Goal: Task Accomplishment & Management: Manage account settings

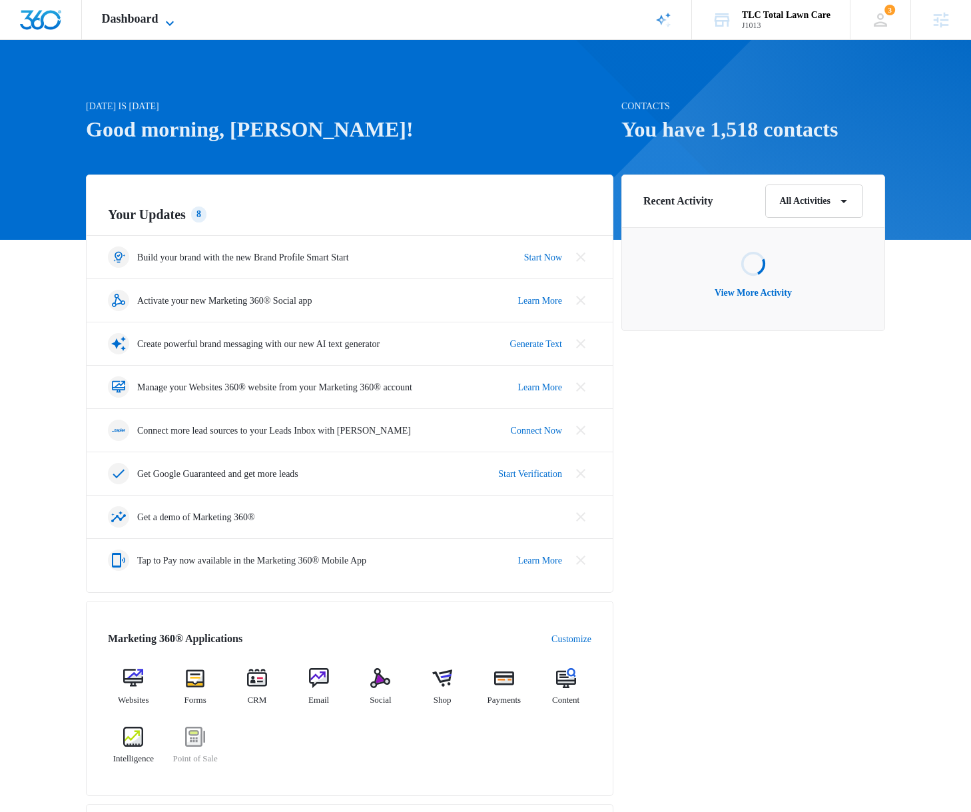
click at [167, 17] on icon at bounding box center [170, 23] width 16 height 16
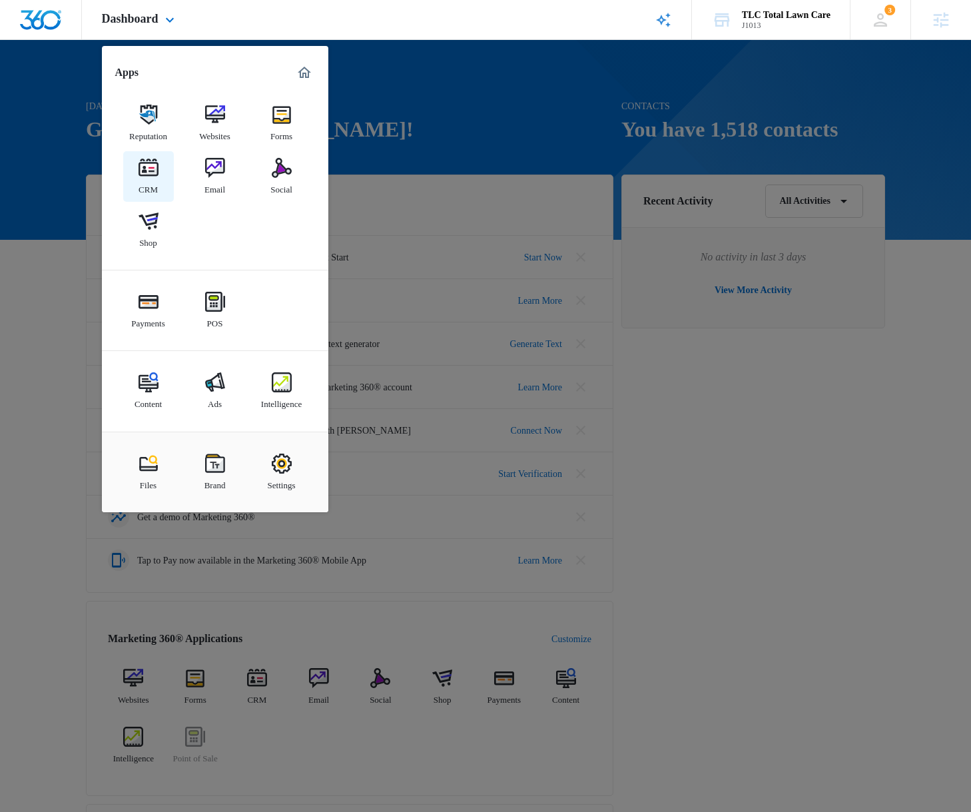
click at [151, 170] on img at bounding box center [149, 168] width 20 height 20
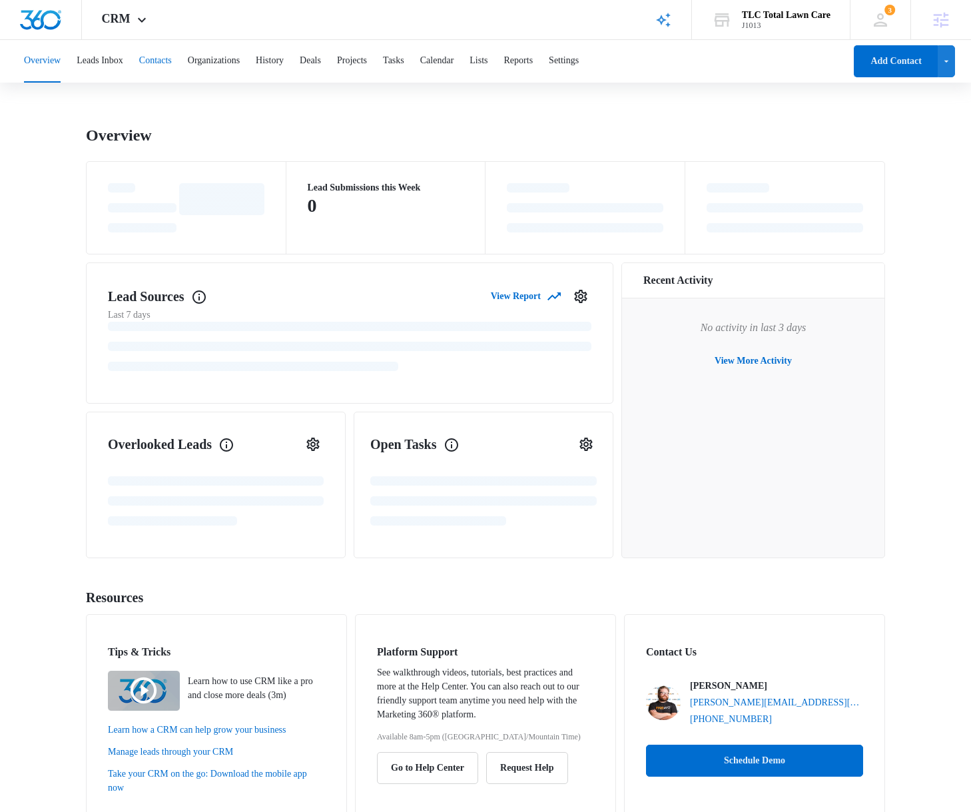
click at [169, 57] on button "Contacts" at bounding box center [155, 61] width 33 height 43
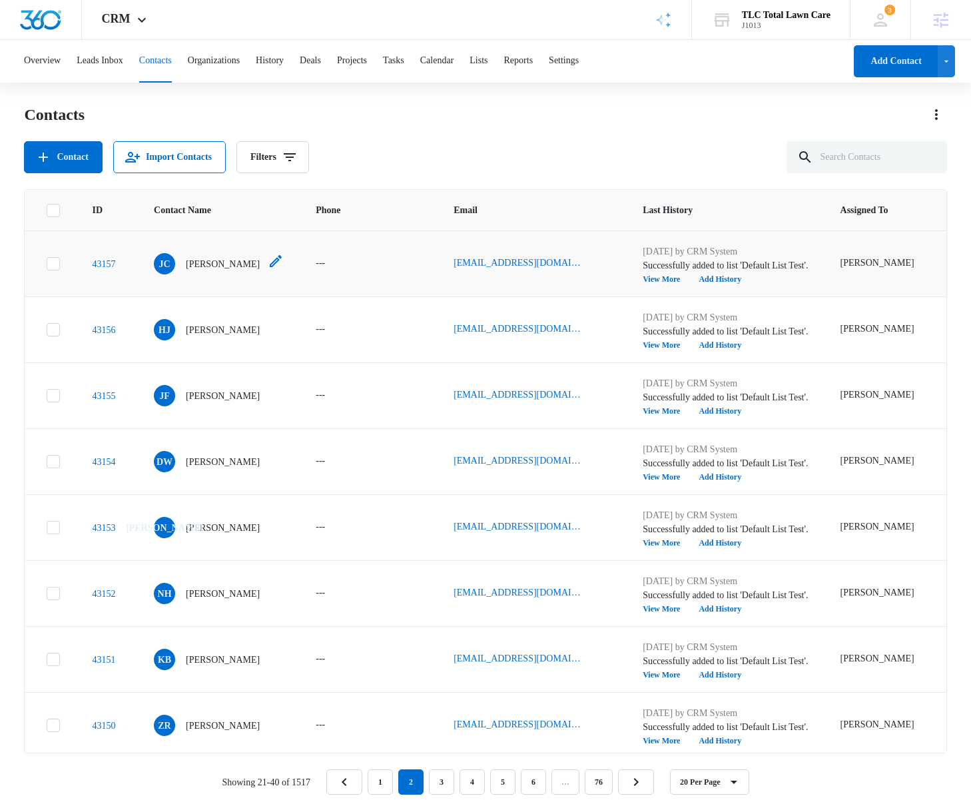
click at [190, 264] on p "[PERSON_NAME]" at bounding box center [223, 264] width 74 height 14
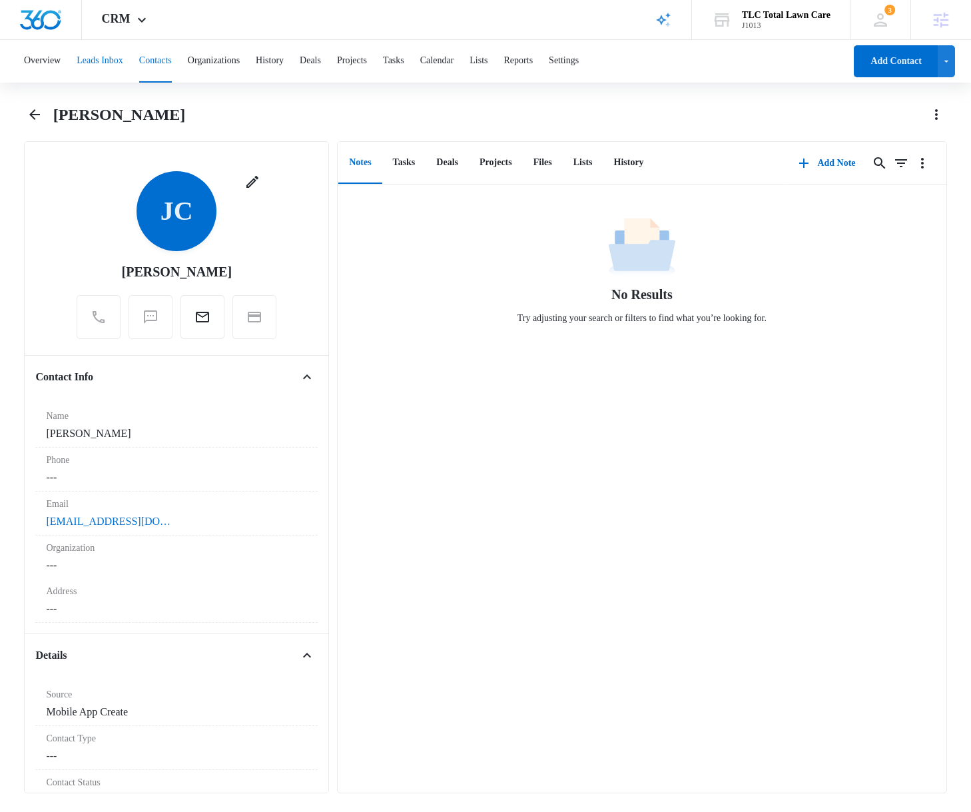
click at [106, 63] on button "Leads Inbox" at bounding box center [100, 61] width 47 height 43
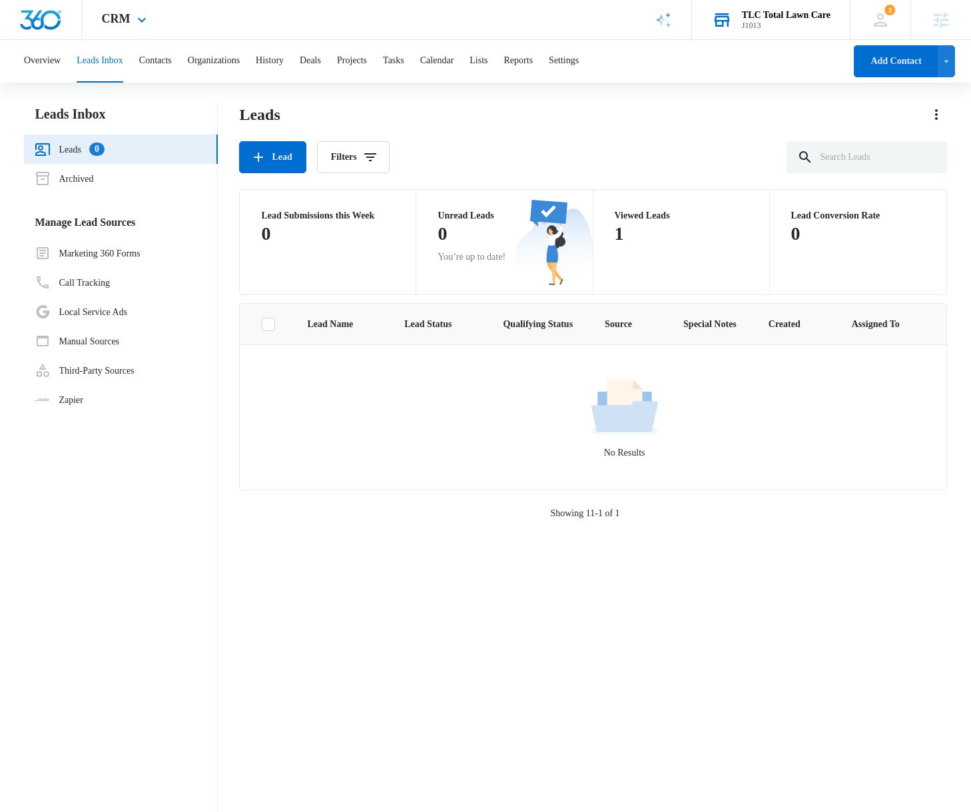
click at [784, 15] on div "TLC Total Lawn Care" at bounding box center [786, 15] width 89 height 11
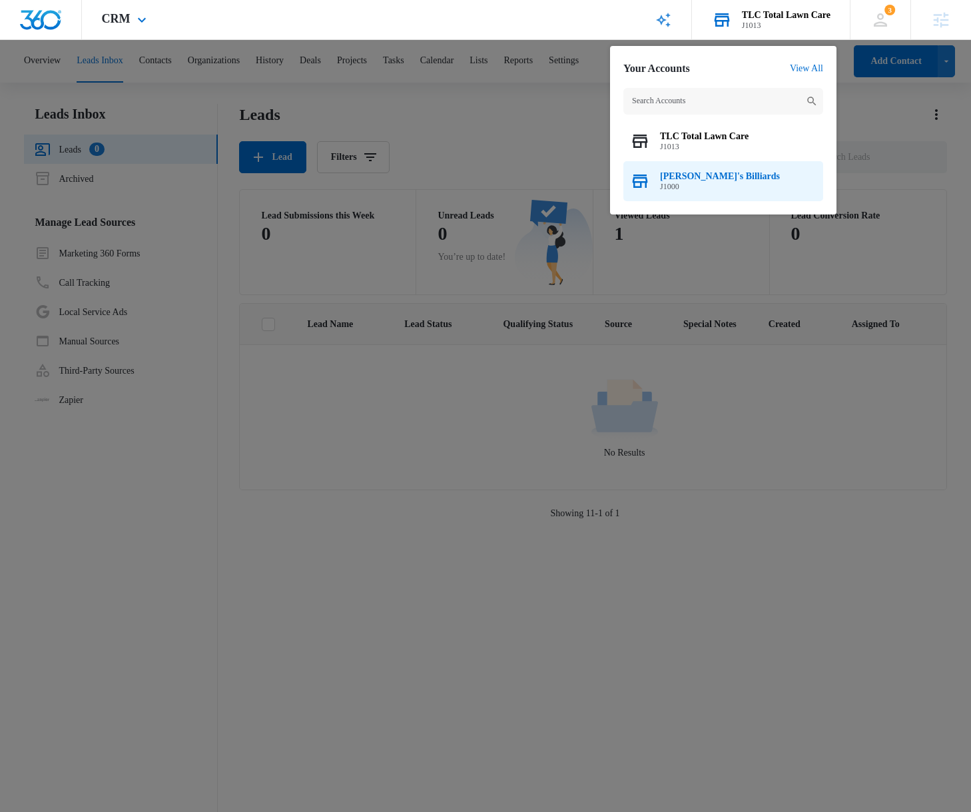
click at [689, 184] on span "J1000" at bounding box center [720, 186] width 120 height 9
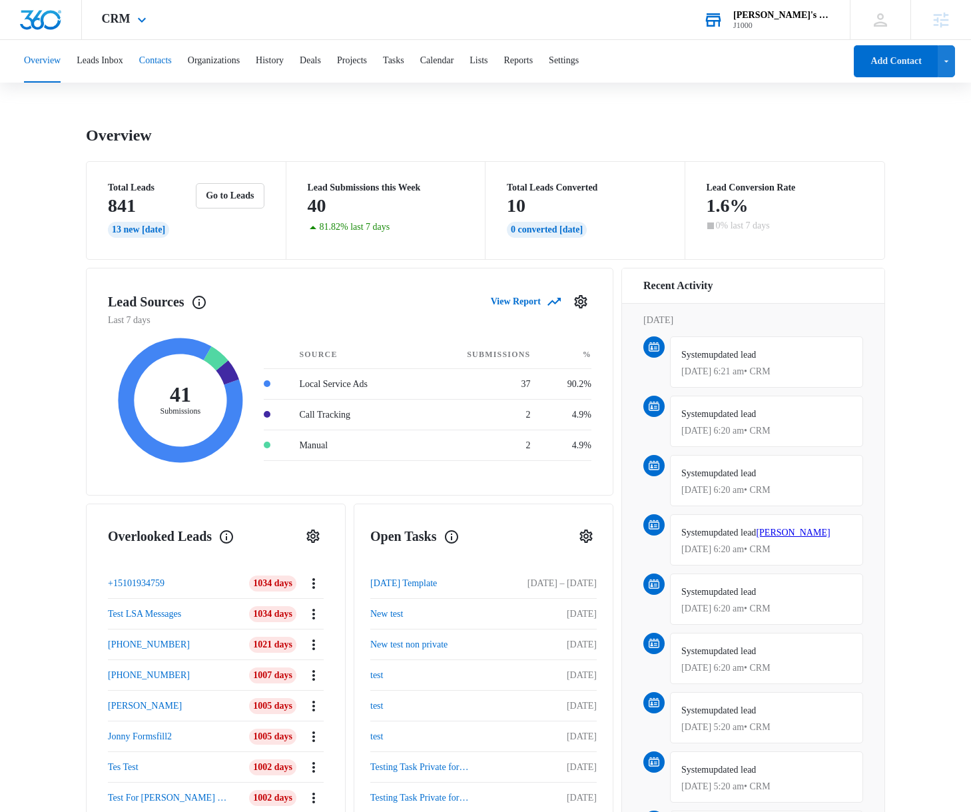
click at [172, 67] on button "Contacts" at bounding box center [155, 61] width 33 height 43
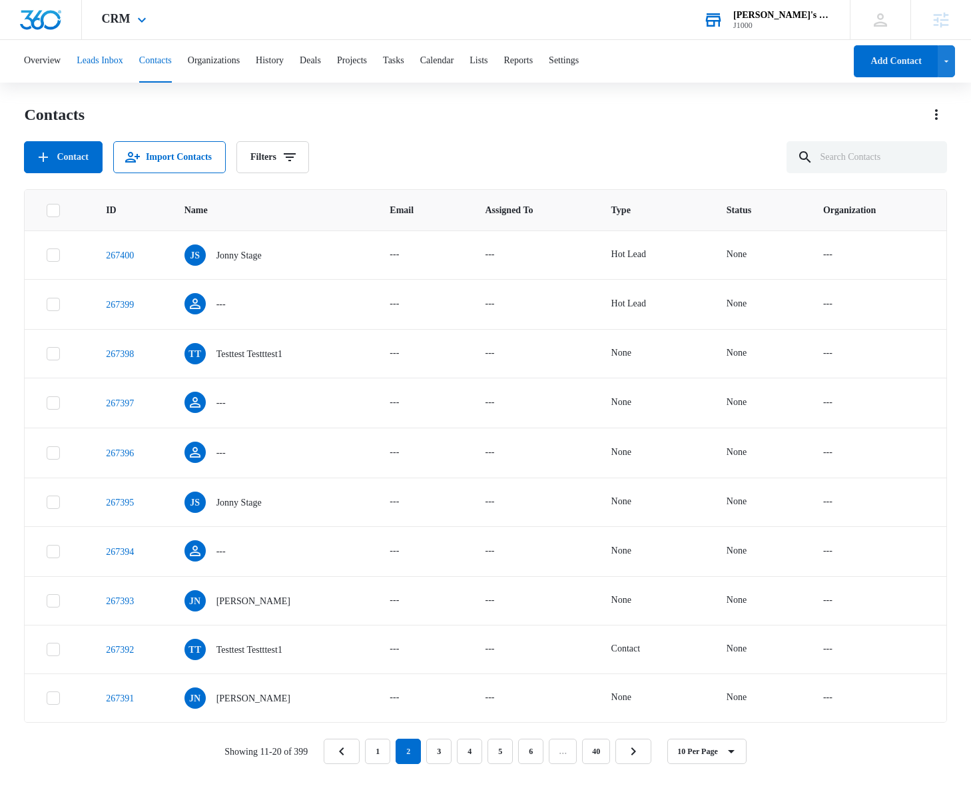
click at [101, 55] on button "Leads Inbox" at bounding box center [100, 61] width 47 height 43
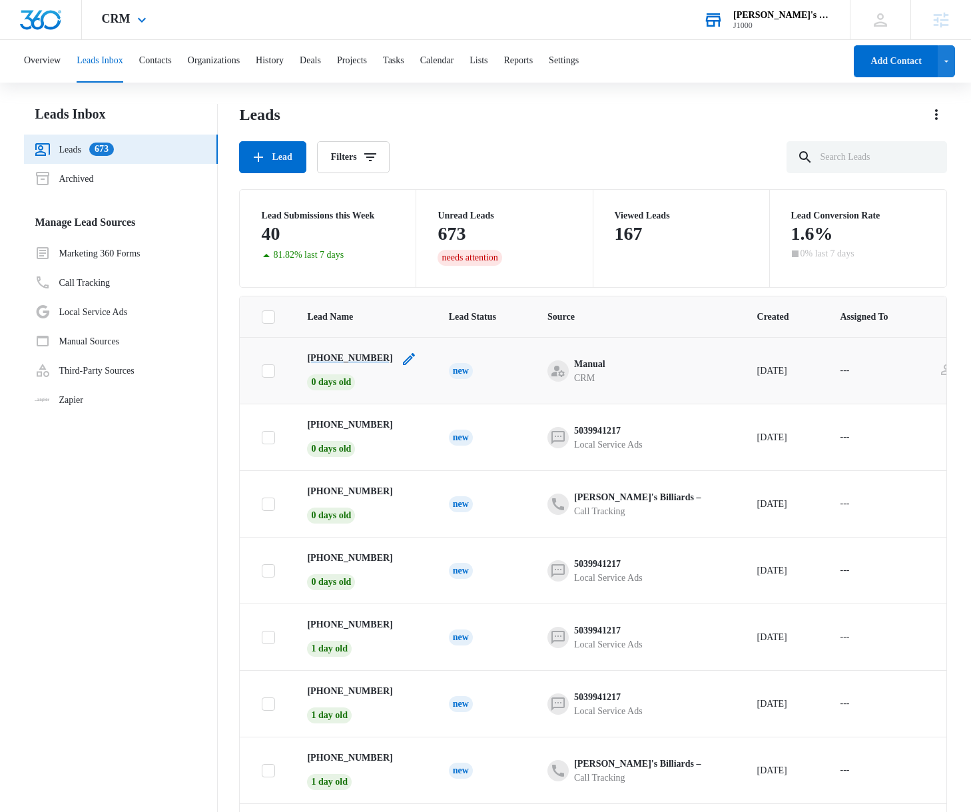
click at [340, 356] on p "[PHONE_NUMBER]" at bounding box center [349, 358] width 85 height 14
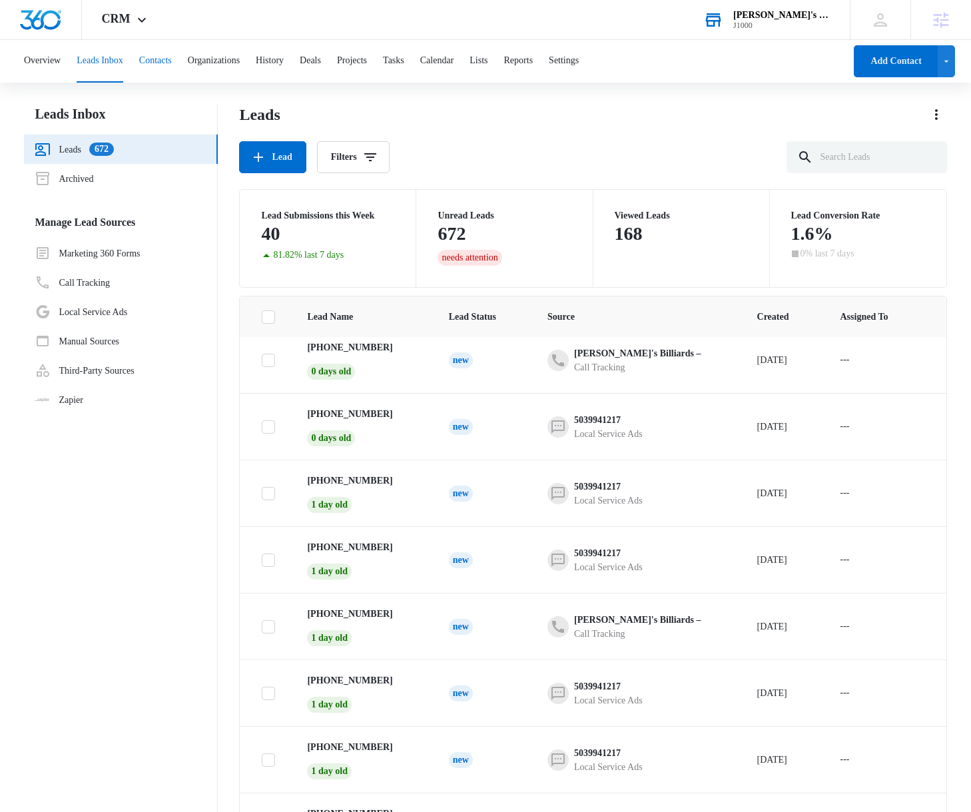
click at [163, 56] on button "Contacts" at bounding box center [155, 61] width 33 height 43
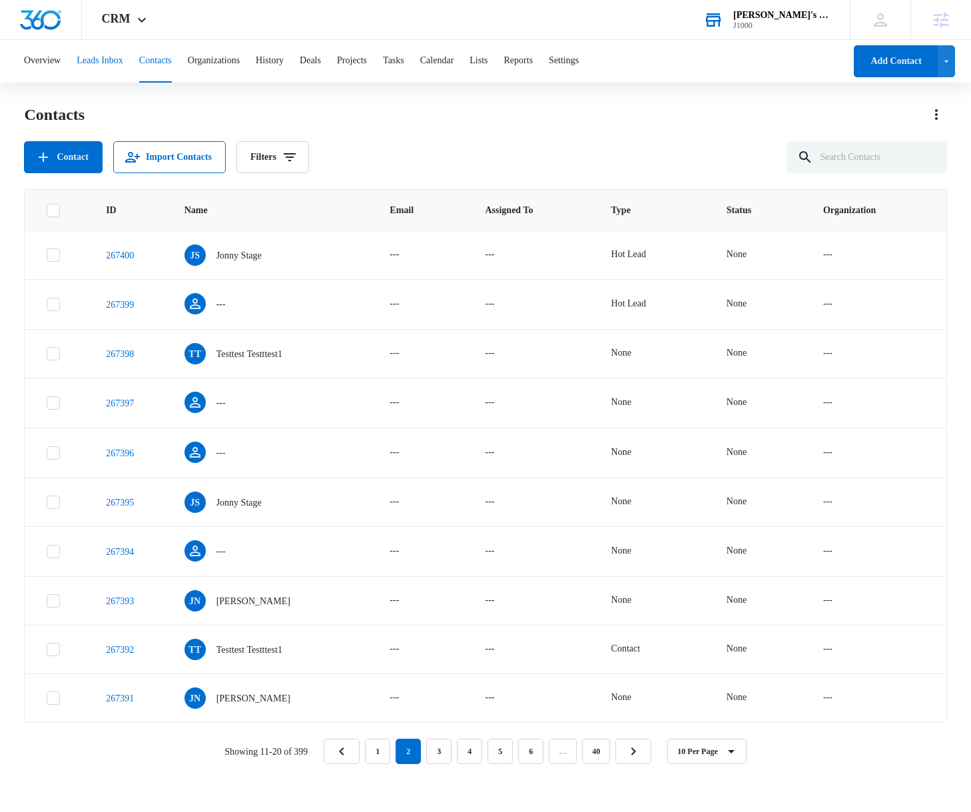
click at [113, 57] on button "Leads Inbox" at bounding box center [100, 61] width 47 height 43
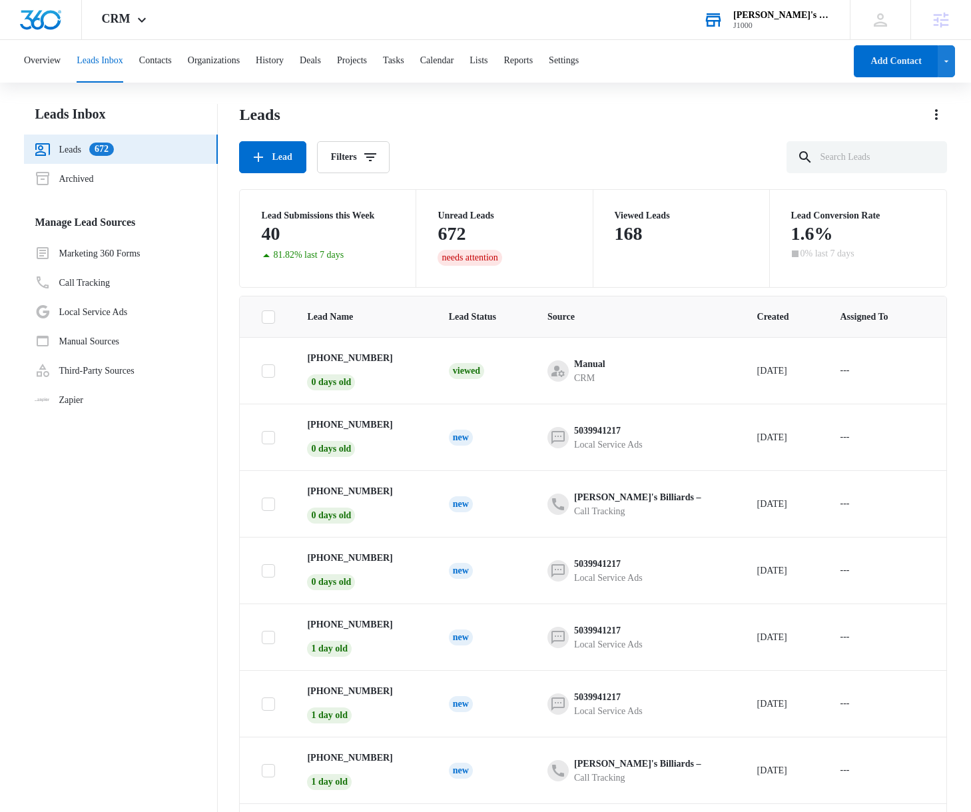
scroll to position [162, 0]
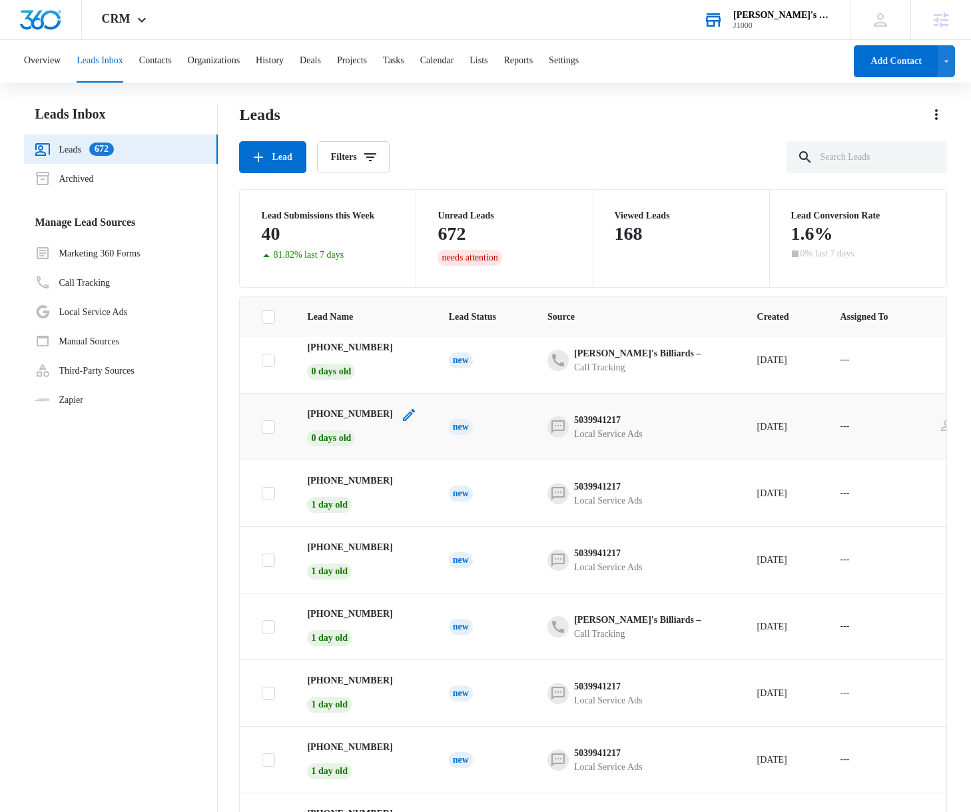
click at [403, 409] on icon "- - Select to Edit Field" at bounding box center [409, 415] width 12 height 12
click at [403, 429] on div "- - Select to Edit Field" at bounding box center [409, 426] width 16 height 39
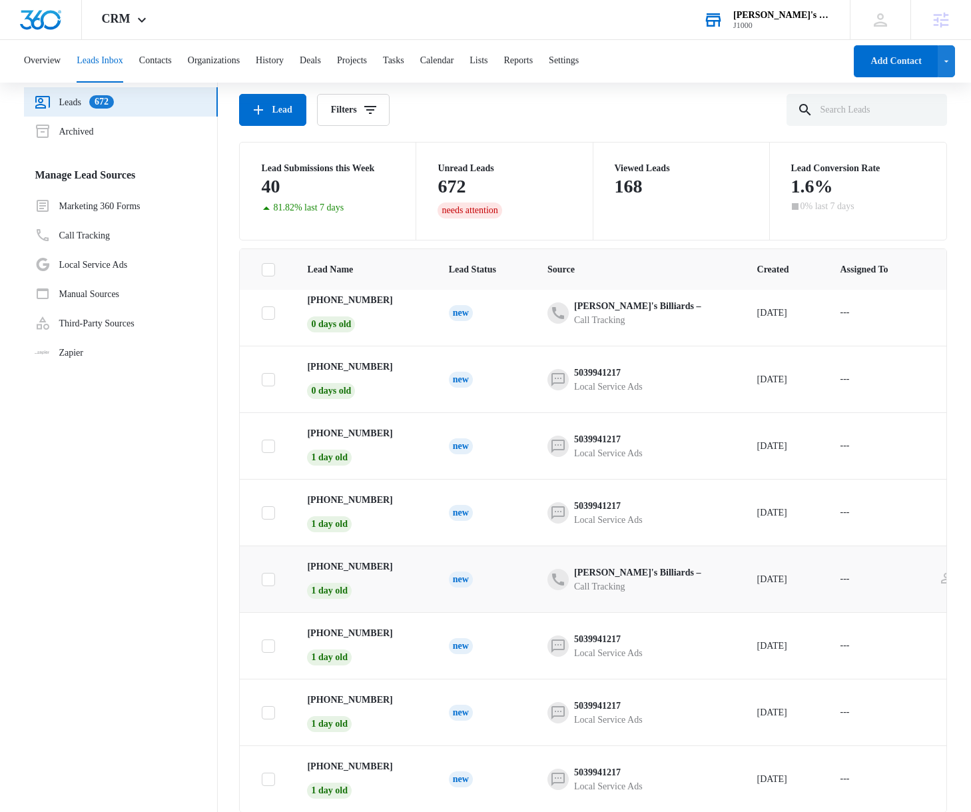
scroll to position [105, 0]
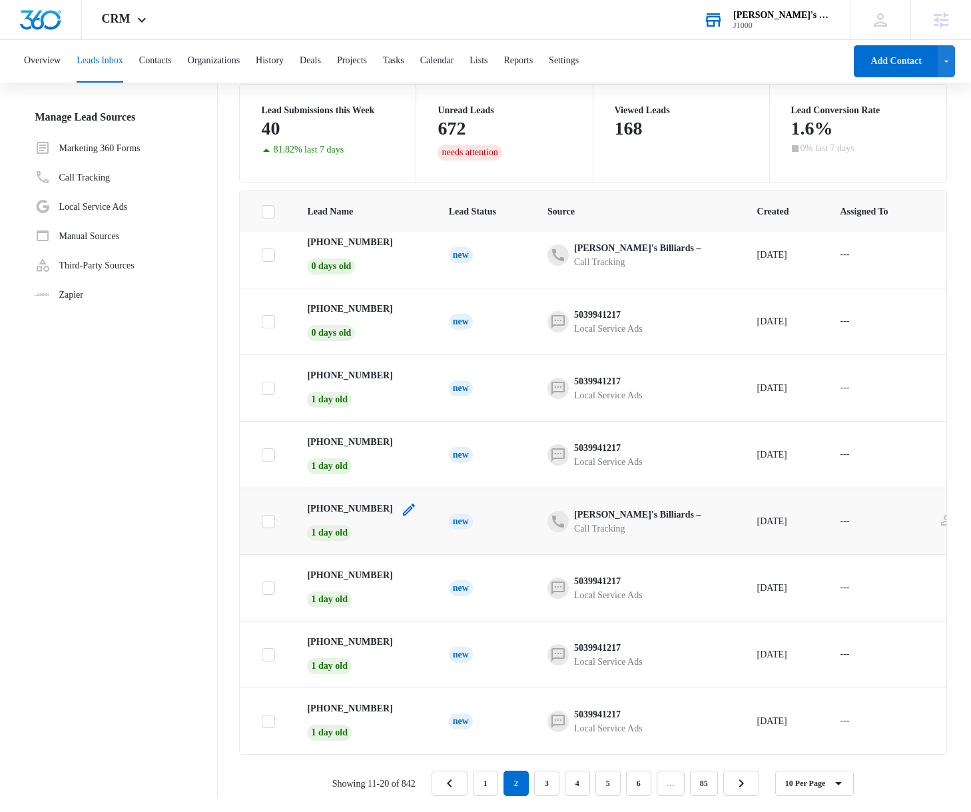
click at [403, 503] on icon "- - Select to Edit Field" at bounding box center [409, 509] width 12 height 12
click at [346, 501] on p "[PHONE_NUMBER]" at bounding box center [349, 508] width 85 height 14
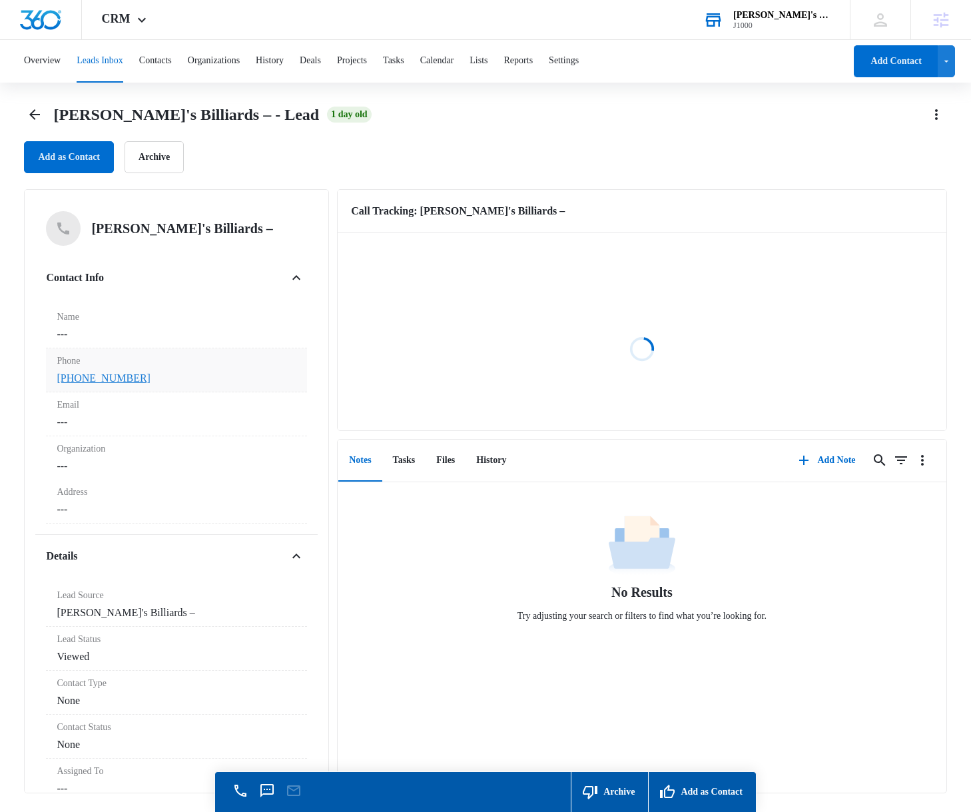
click at [96, 380] on link "[PHONE_NUMBER]" at bounding box center [103, 378] width 93 height 16
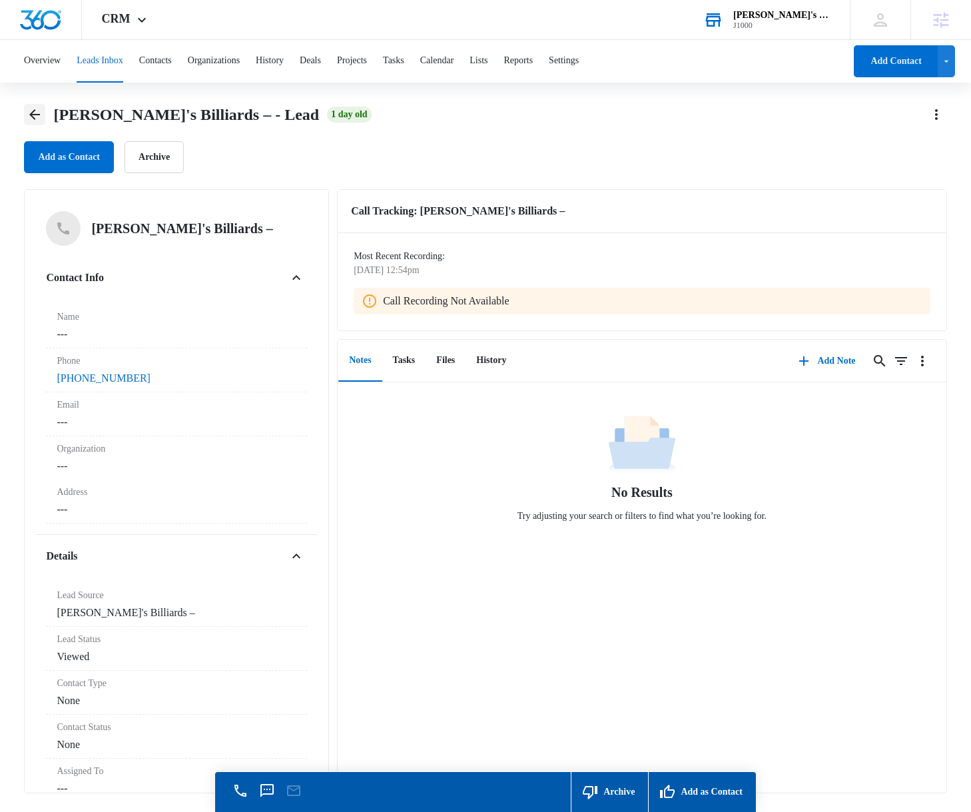
click at [31, 115] on icon "Back" at bounding box center [34, 114] width 11 height 11
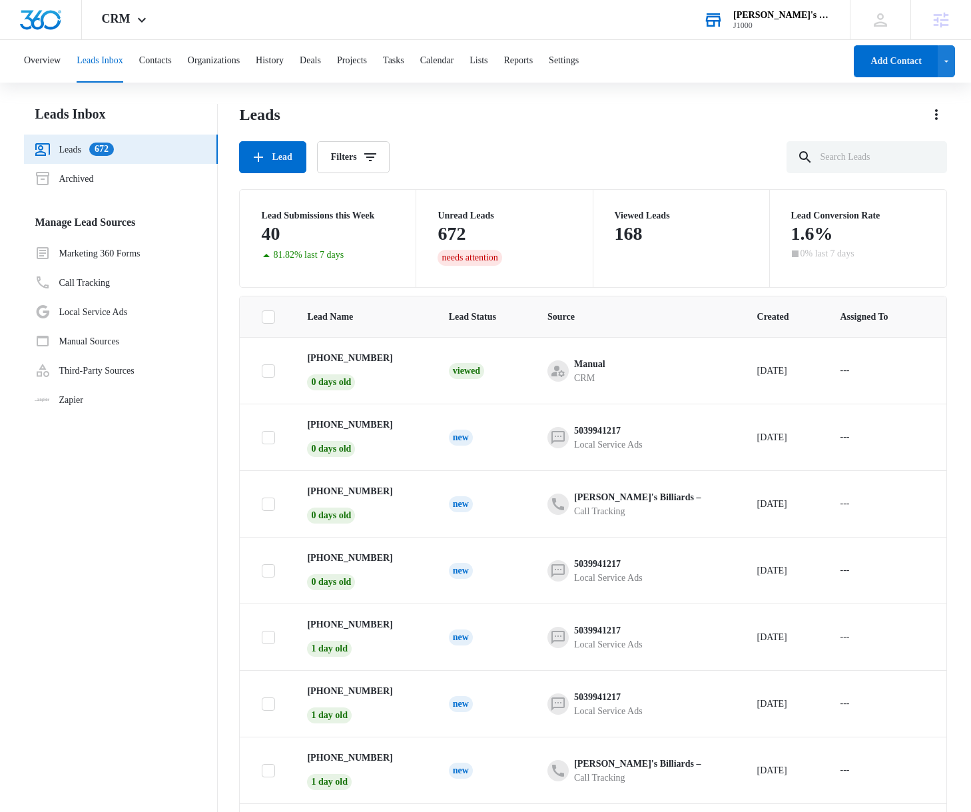
scroll to position [162, 0]
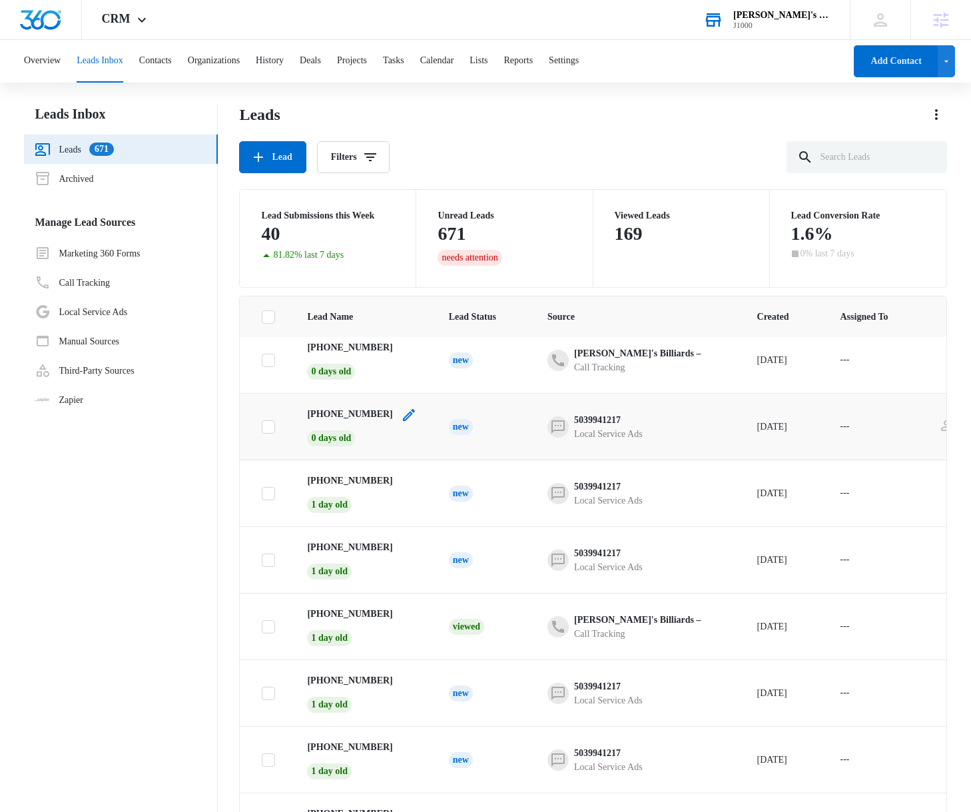
click at [403, 409] on icon "- - Select to Edit Field" at bounding box center [409, 415] width 12 height 12
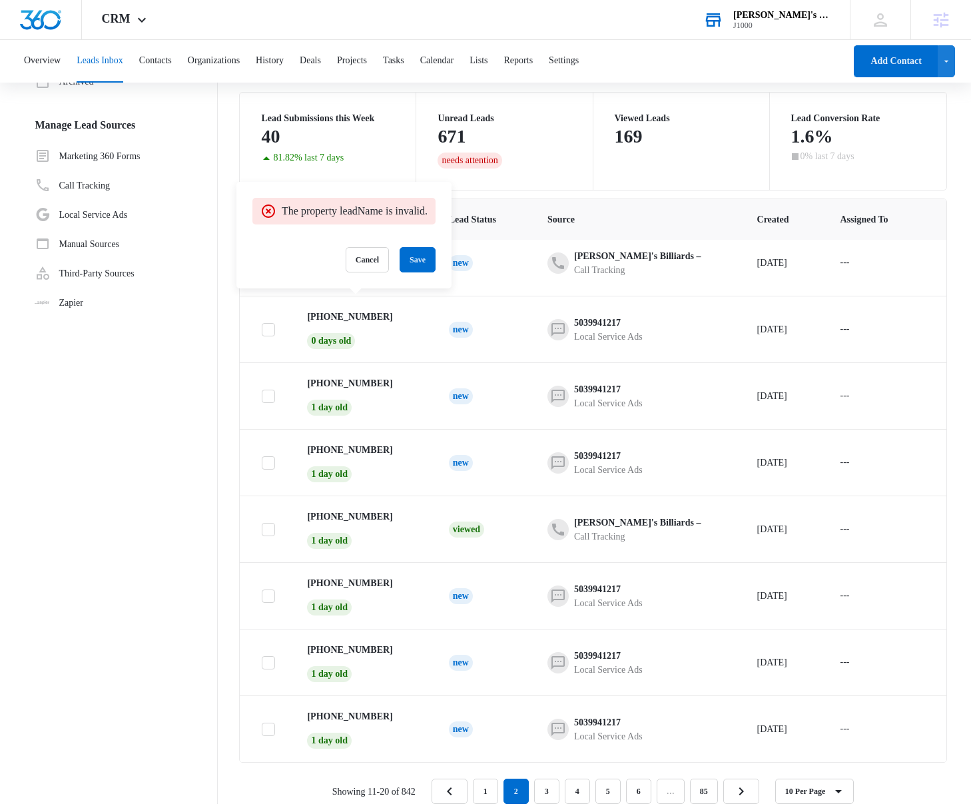
scroll to position [95, 0]
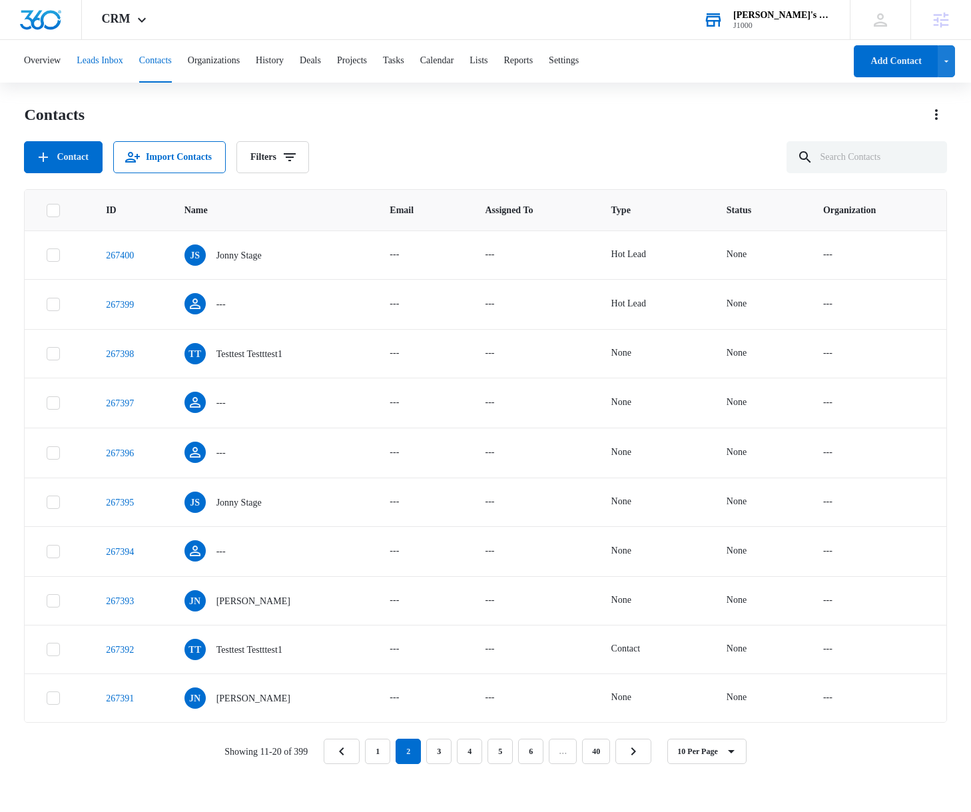
click at [103, 53] on button "Leads Inbox" at bounding box center [100, 61] width 47 height 43
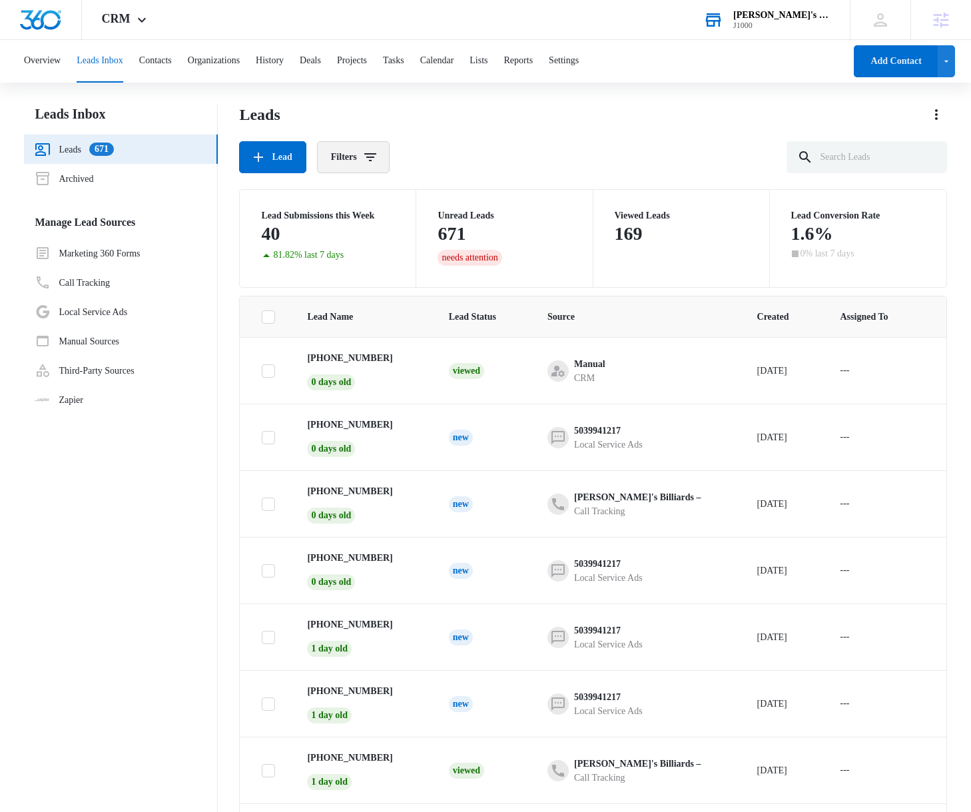
click at [378, 156] on icon "Filters" at bounding box center [370, 157] width 16 height 16
click at [476, 145] on div "Lead Filters" at bounding box center [592, 157] width 707 height 32
click at [170, 59] on button "Contacts" at bounding box center [155, 61] width 33 height 43
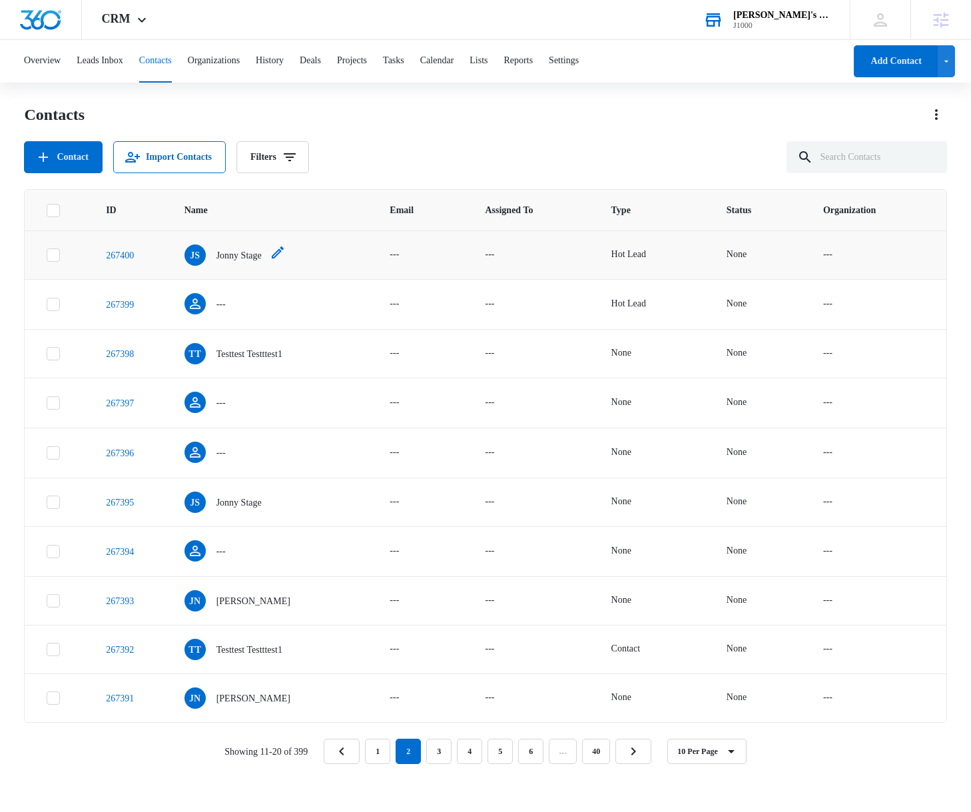
click at [238, 260] on p "Jonny Stage" at bounding box center [238, 255] width 45 height 14
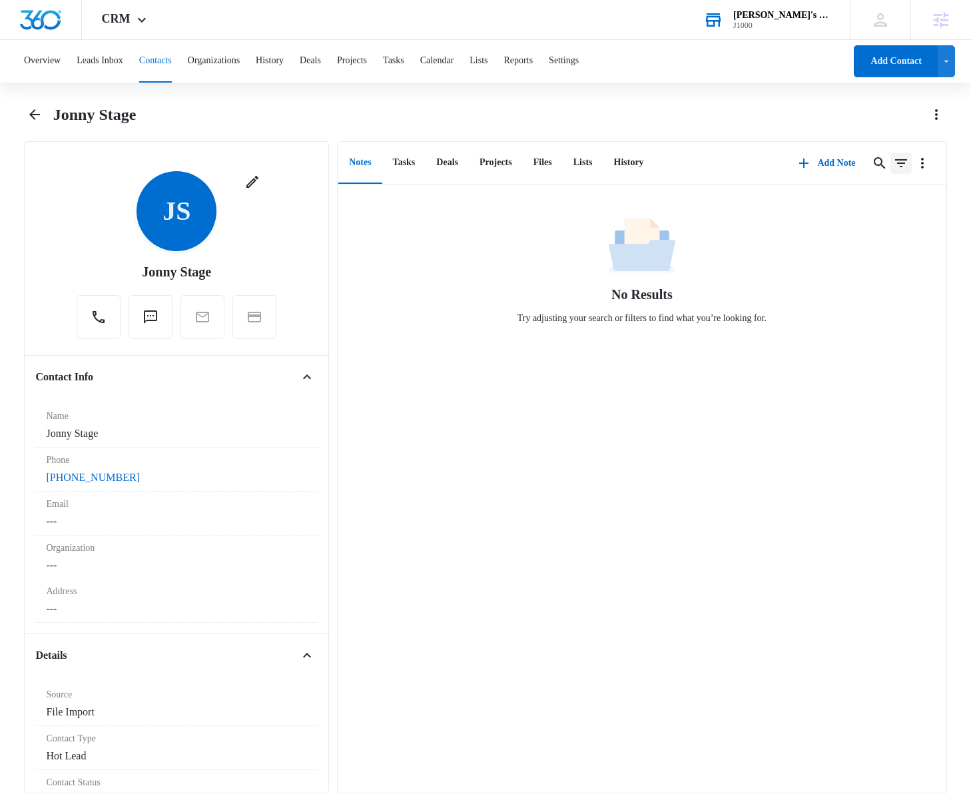
click at [898, 164] on icon "Filters" at bounding box center [901, 163] width 16 height 16
click at [752, 436] on div "No Results Try adjusting your search or filters to find what you’re looking for." at bounding box center [642, 488] width 608 height 608
click at [936, 116] on icon "Actions" at bounding box center [936, 115] width 16 height 16
click at [831, 111] on div "Jonny Stage" at bounding box center [500, 114] width 894 height 21
click at [948, 71] on button "button" at bounding box center [946, 61] width 17 height 32
